Goal: Task Accomplishment & Management: Use online tool/utility

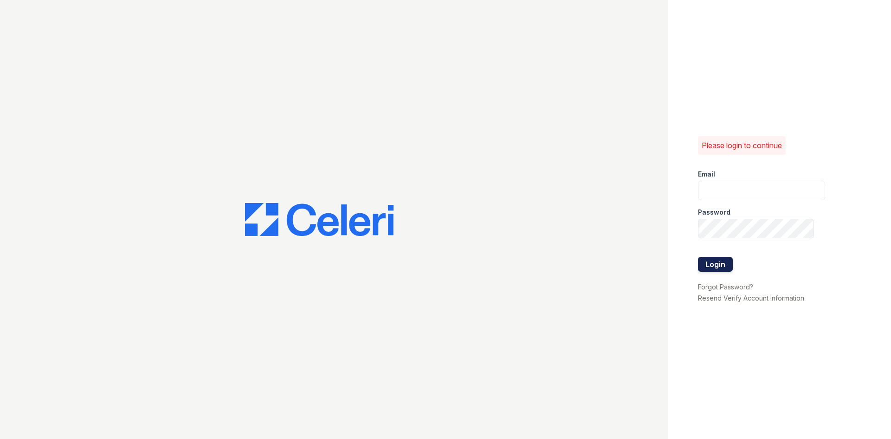
type input "renewbelcamp@trinity-pm.com"
click at [728, 263] on button "Login" at bounding box center [715, 264] width 35 height 15
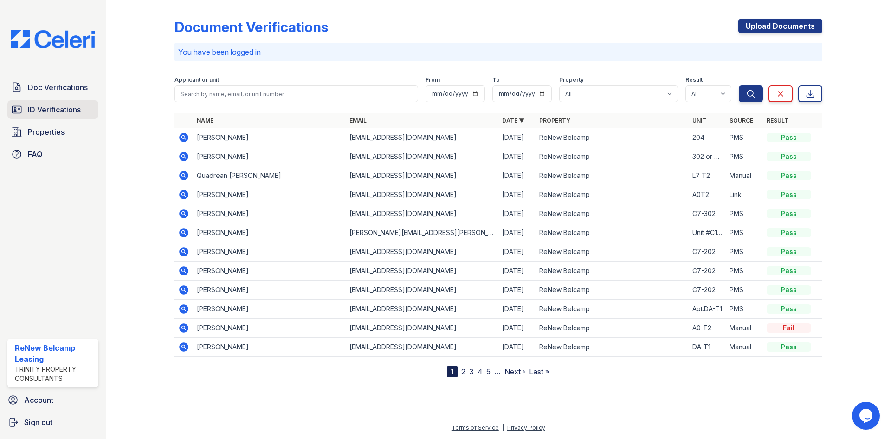
click at [59, 105] on span "ID Verifications" at bounding box center [54, 109] width 53 height 11
